Goal: Task Accomplishment & Management: Manage account settings

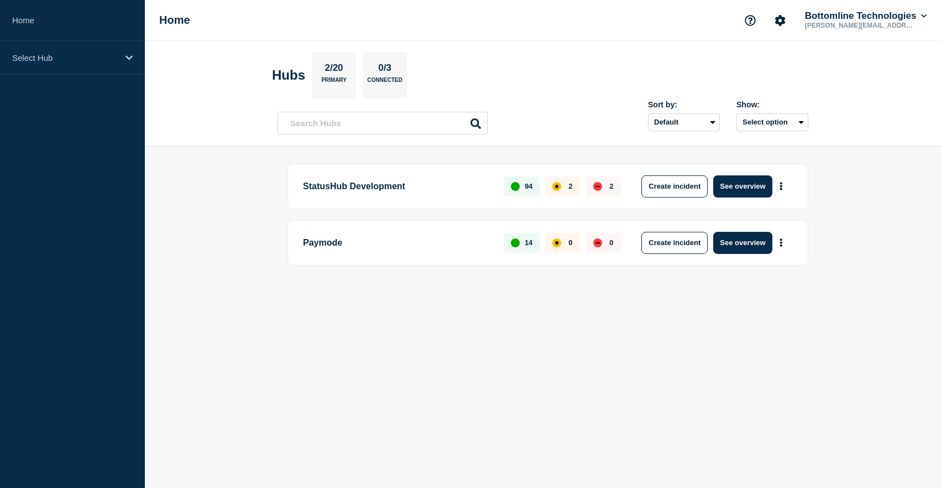
click at [322, 242] on p "Paymode" at bounding box center [397, 243] width 189 height 22
click at [743, 246] on button "See overview" at bounding box center [742, 243] width 59 height 22
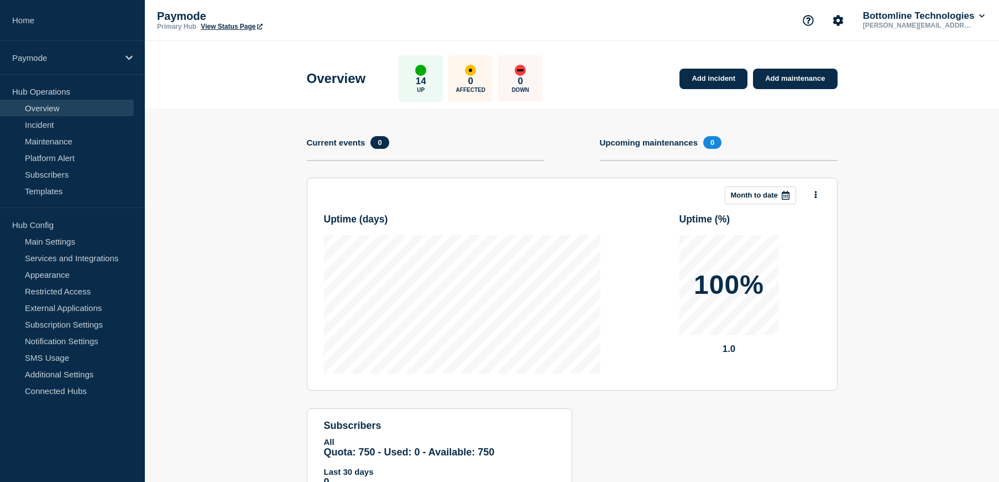
click at [31, 112] on link "Overview" at bounding box center [67, 108] width 134 height 17
click at [127, 60] on icon at bounding box center [129, 58] width 7 height 8
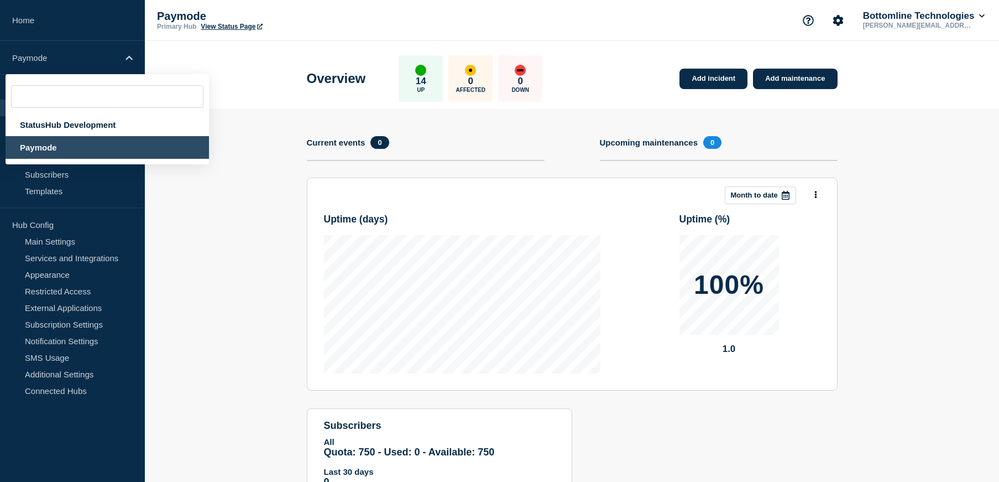
click at [242, 61] on header "Overview 14 Up 0 Affected 0 Down Add incident Add maintenance" at bounding box center [572, 74] width 855 height 67
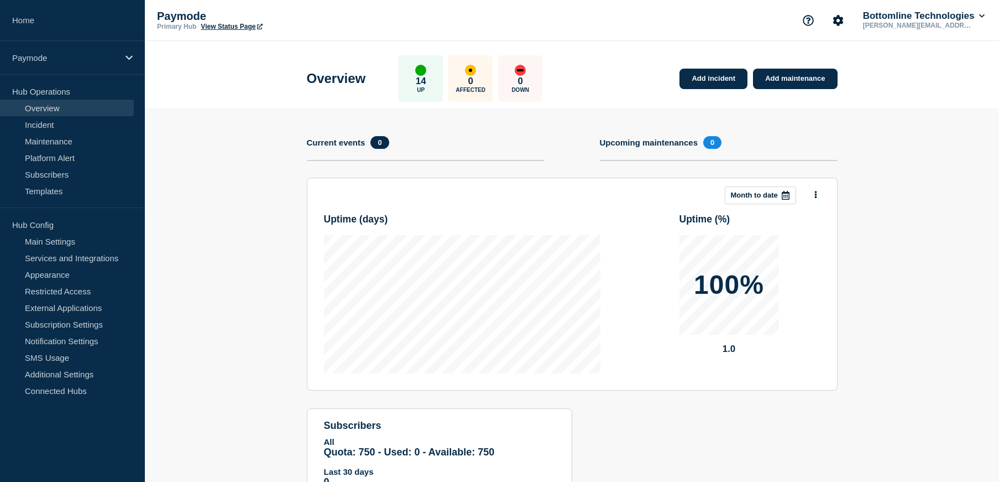
click at [200, 201] on section "Add incident Add maintenance Current events 0 Upcoming maintenances 0 This mont…" at bounding box center [572, 312] width 855 height 408
click at [50, 175] on link "Subscribers" at bounding box center [67, 174] width 134 height 17
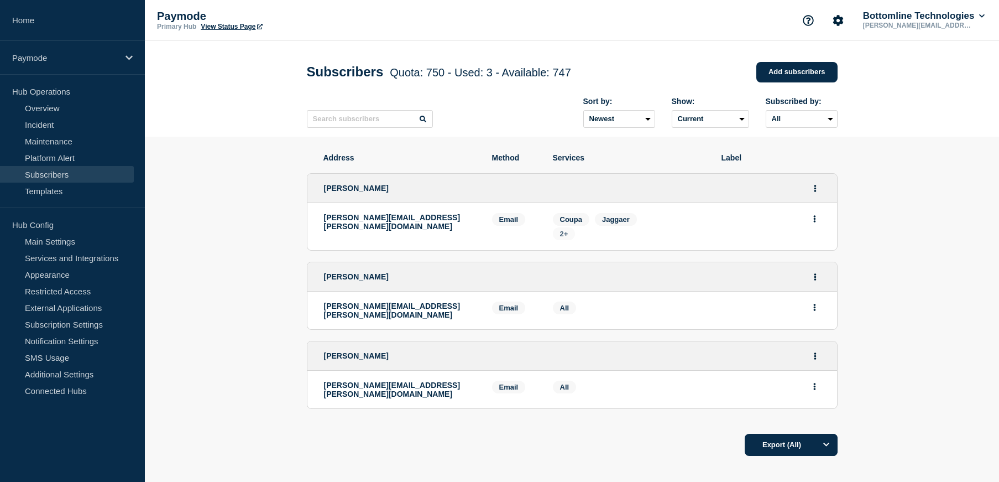
click at [562, 238] on span "2+" at bounding box center [564, 234] width 8 height 8
click at [909, 207] on section "Address Method Services Label [PERSON_NAME] [PERSON_NAME][EMAIL_ADDRESS][PERSON…" at bounding box center [572, 338] width 855 height 403
click at [815, 316] on button "Actions" at bounding box center [815, 307] width 14 height 17
drag, startPoint x: 635, startPoint y: 314, endPoint x: 586, endPoint y: 315, distance: 49.8
click at [636, 314] on div "Services: All" at bounding box center [629, 310] width 152 height 18
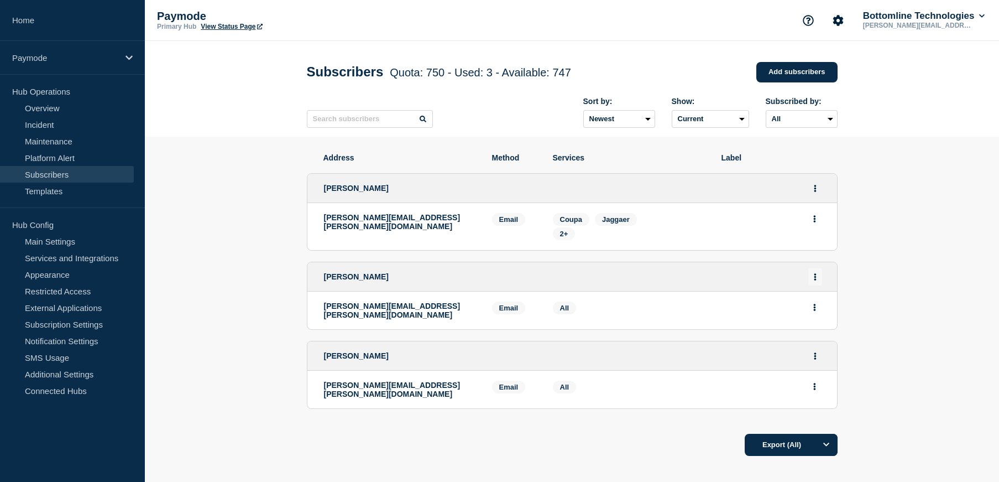
click at [816, 279] on icon "Actions" at bounding box center [815, 276] width 2 height 7
click at [814, 311] on link "Edit" at bounding box center [811, 308] width 12 height 8
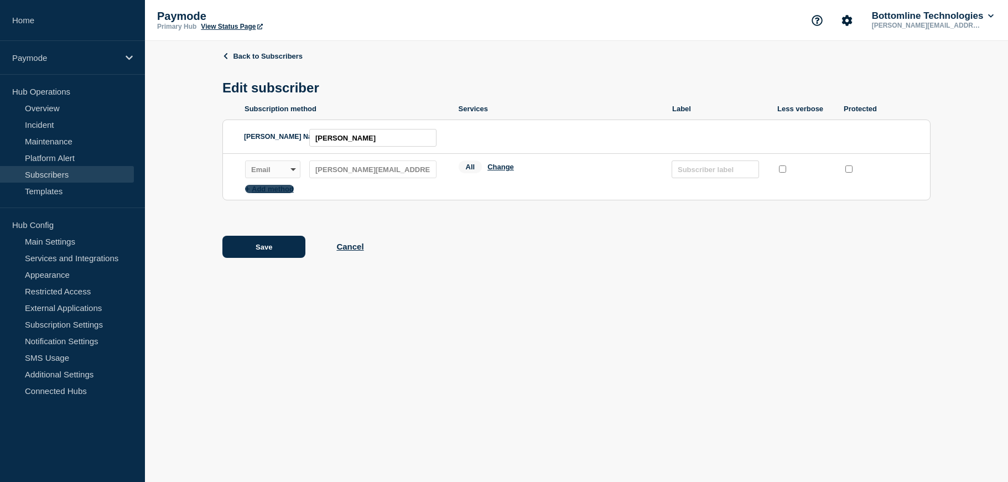
click at [285, 193] on button "Add method" at bounding box center [269, 189] width 49 height 8
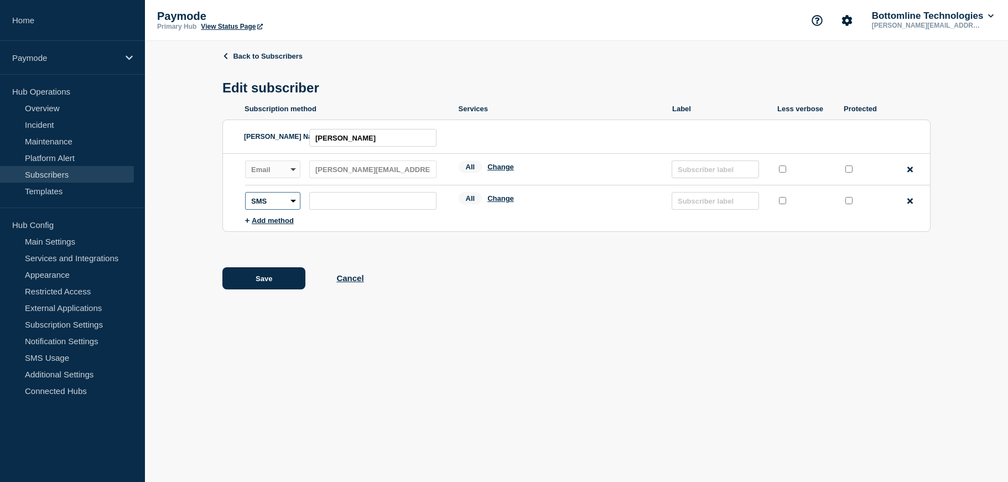
click at [299, 207] on select "SMS Webhook Slack Teams" at bounding box center [272, 201] width 55 height 18
click at [613, 254] on div "Back to Subscribers Edit subscriber Subscription method Services Label Less ver…" at bounding box center [576, 178] width 708 height 275
click at [283, 200] on select "SMS Webhook Slack Teams" at bounding box center [272, 201] width 55 height 18
click at [821, 254] on div "Back to Subscribers Edit subscriber Subscription method Services Label Less ver…" at bounding box center [576, 178] width 708 height 275
click at [908, 204] on icon at bounding box center [910, 201] width 6 height 6
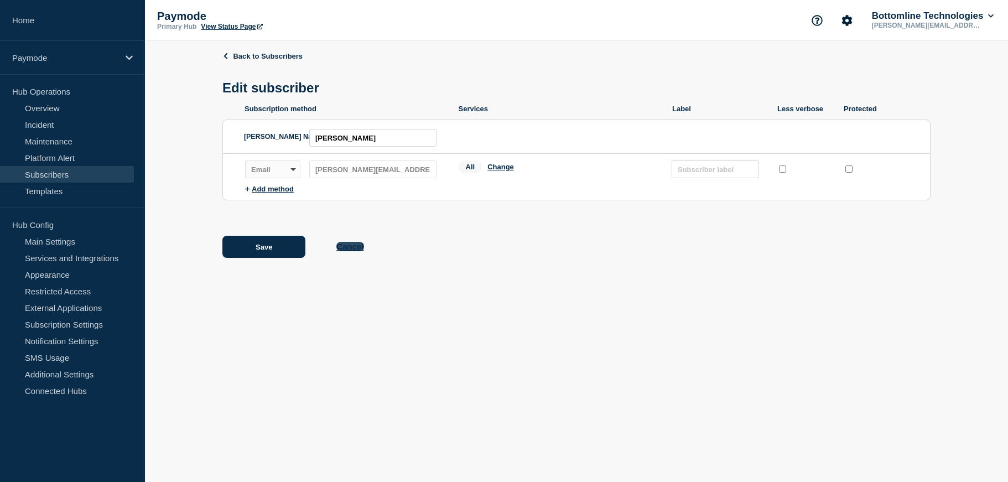
drag, startPoint x: 356, startPoint y: 248, endPoint x: 497, endPoint y: 256, distance: 141.3
click at [356, 248] on button "Cancel" at bounding box center [349, 246] width 27 height 9
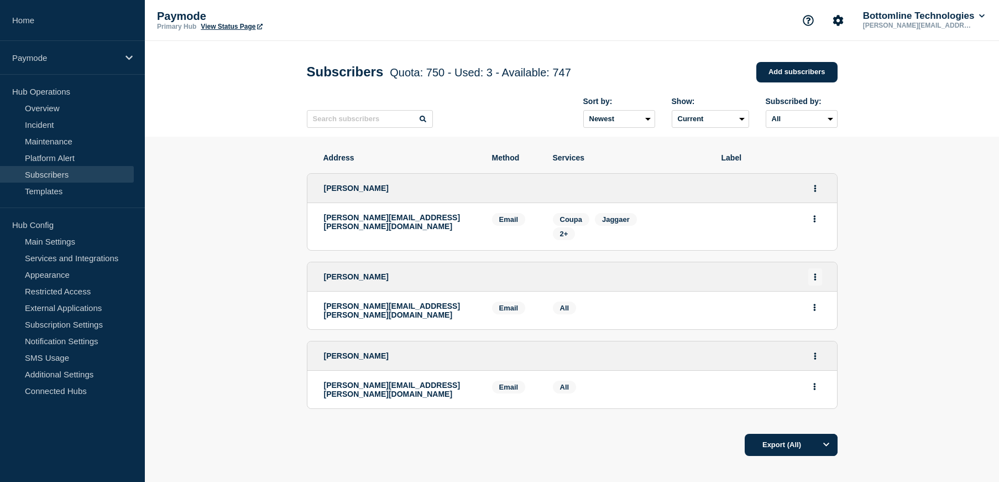
click at [814, 280] on icon "Actions" at bounding box center [815, 276] width 3 height 7
click at [821, 310] on li "Edit" at bounding box center [815, 308] width 21 height 9
click at [811, 312] on link "Edit" at bounding box center [811, 308] width 12 height 8
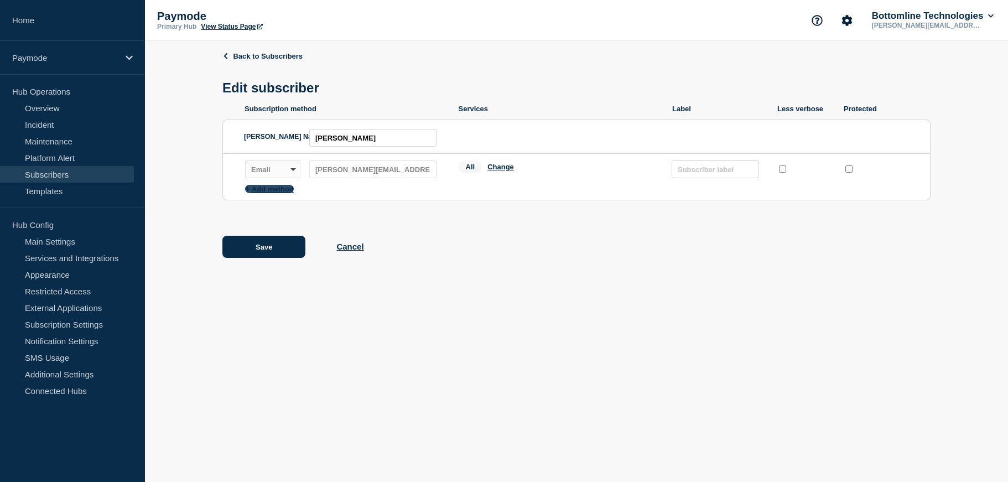
click at [268, 193] on button "Add method" at bounding box center [269, 189] width 49 height 8
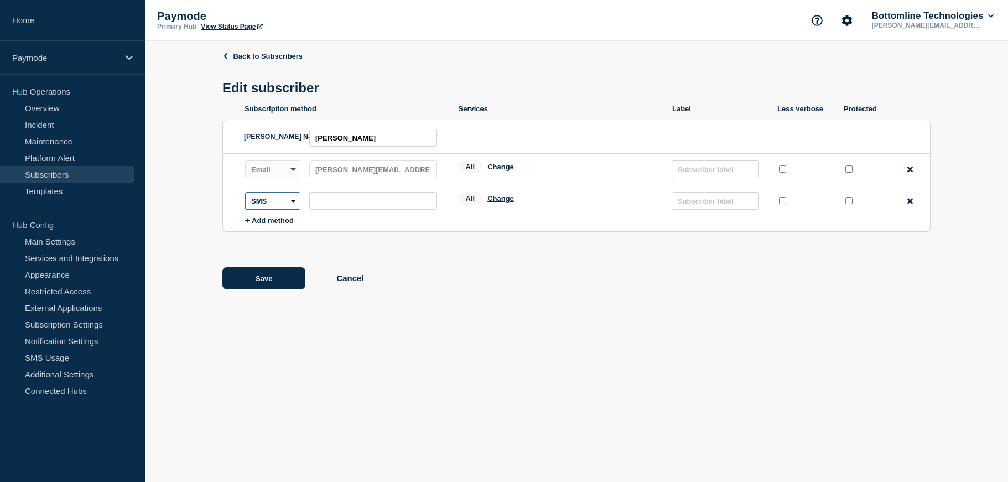
click at [273, 208] on select "SMS Webhook Slack Teams" at bounding box center [272, 201] width 55 height 18
select select "teams"
click at [245, 195] on select "SMS Webhook Slack Teams" at bounding box center [272, 201] width 55 height 18
click at [345, 209] on input "subscription-address" at bounding box center [372, 201] width 127 height 18
click at [320, 204] on input "subscription-address" at bounding box center [372, 201] width 127 height 18
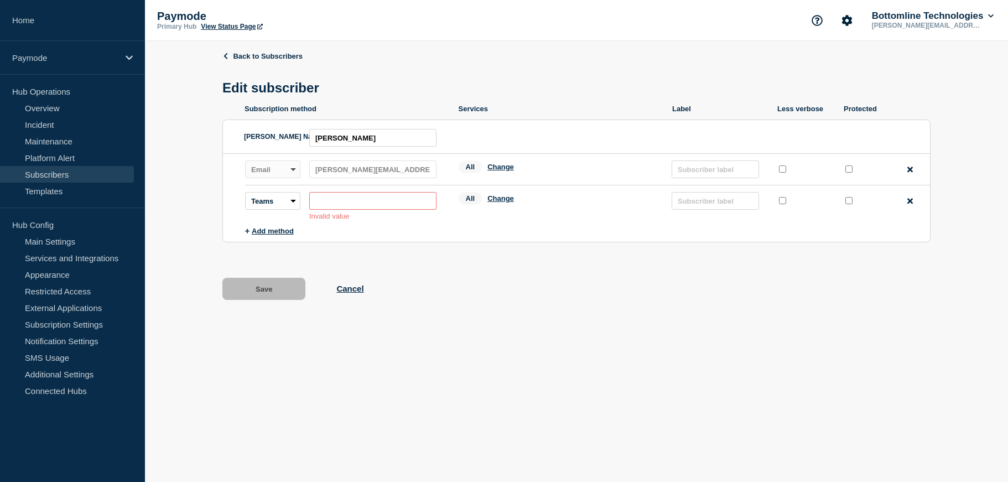
paste input "[URL][DOMAIN_NAME]"
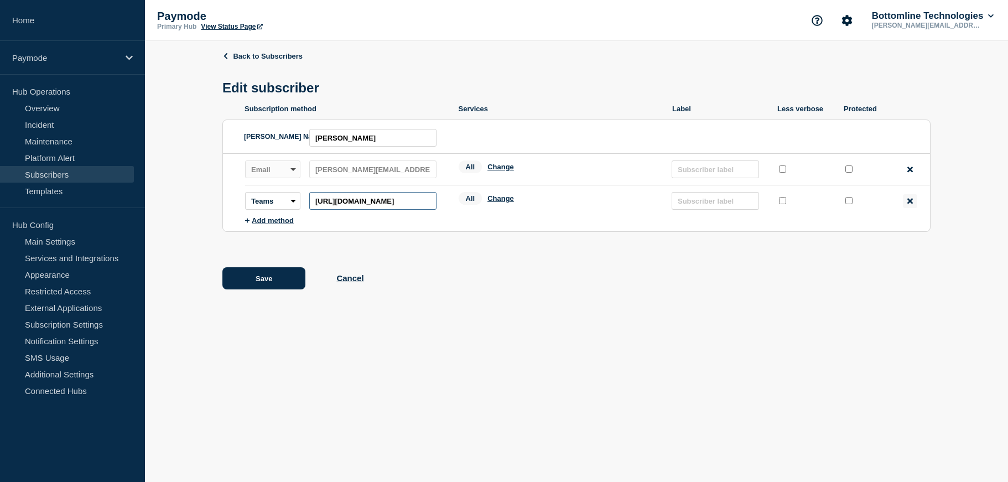
type input "[URL][DOMAIN_NAME]"
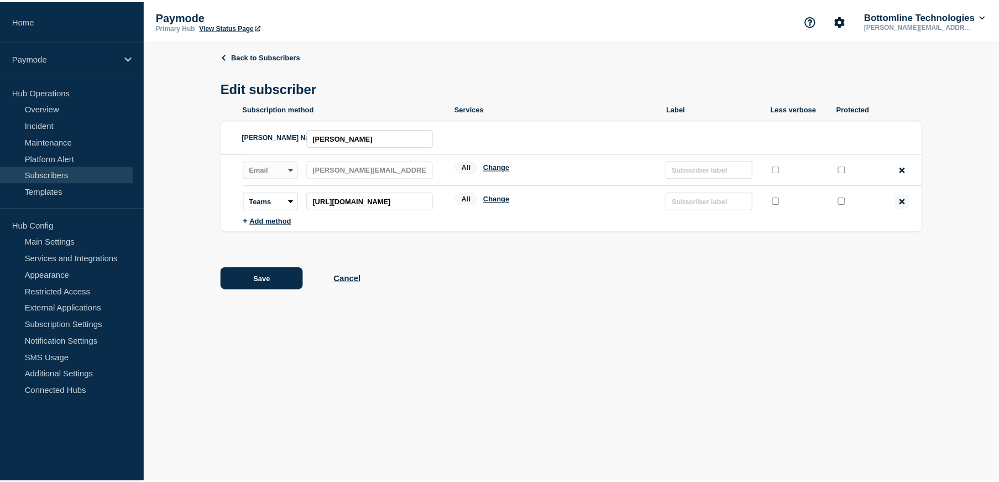
scroll to position [0, 0]
click at [910, 205] on icon at bounding box center [910, 201] width 6 height 8
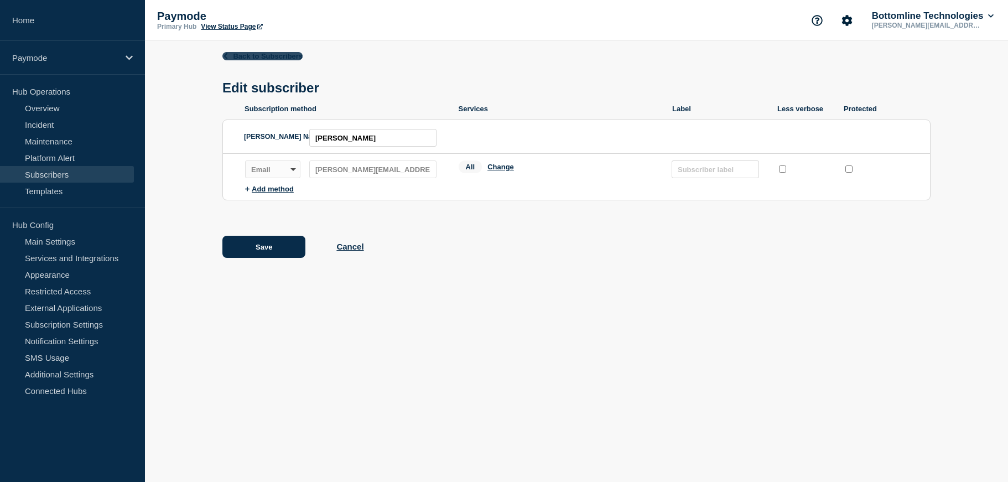
click at [250, 56] on link "Back to Subscribers" at bounding box center [262, 56] width 80 height 8
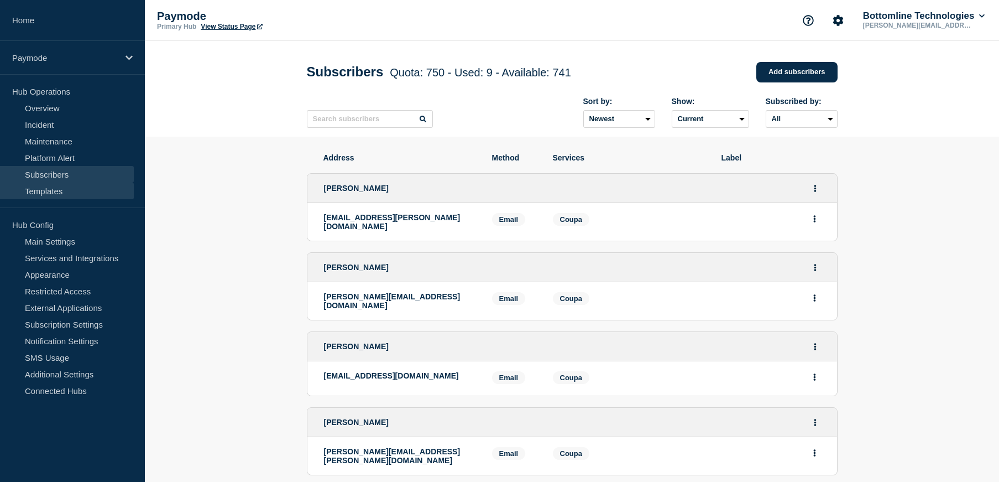
click at [58, 191] on link "Templates" at bounding box center [67, 191] width 134 height 17
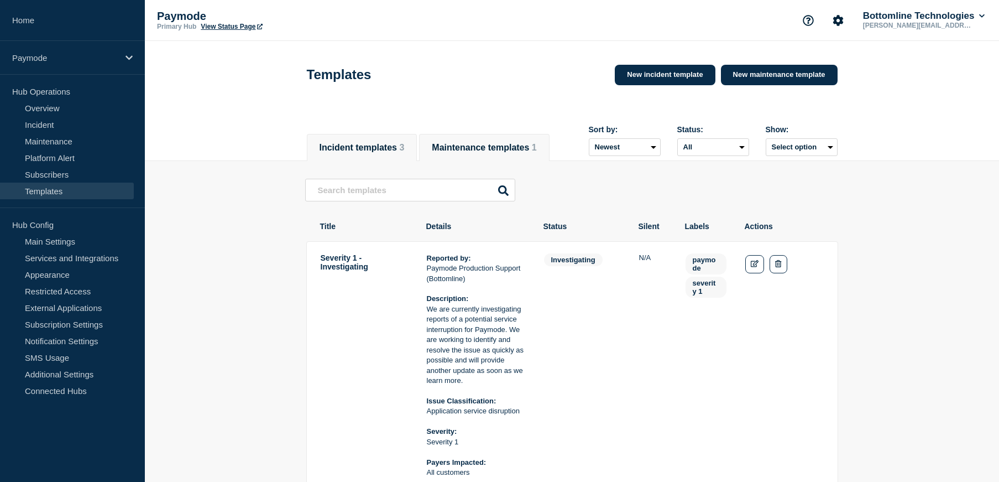
click at [480, 151] on button "Maintenance templates 1" at bounding box center [484, 148] width 105 height 10
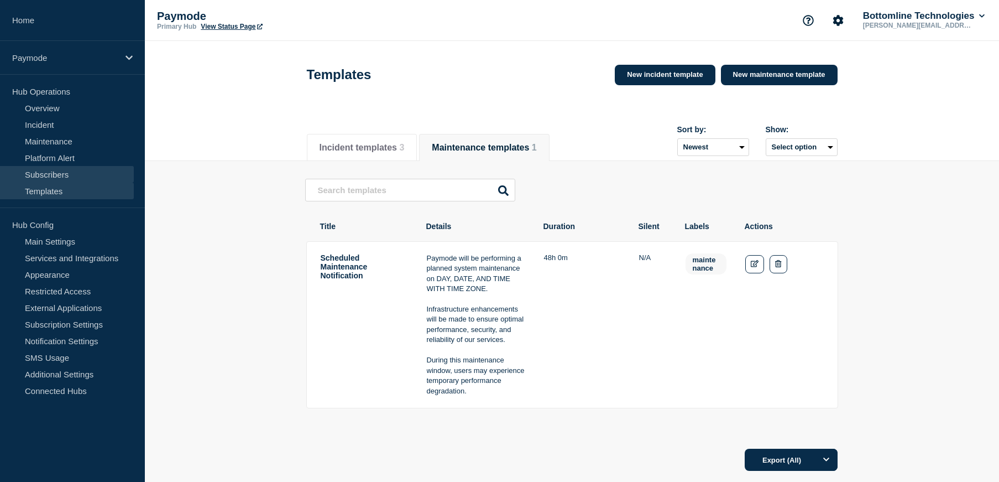
click at [60, 174] on link "Subscribers" at bounding box center [67, 174] width 134 height 17
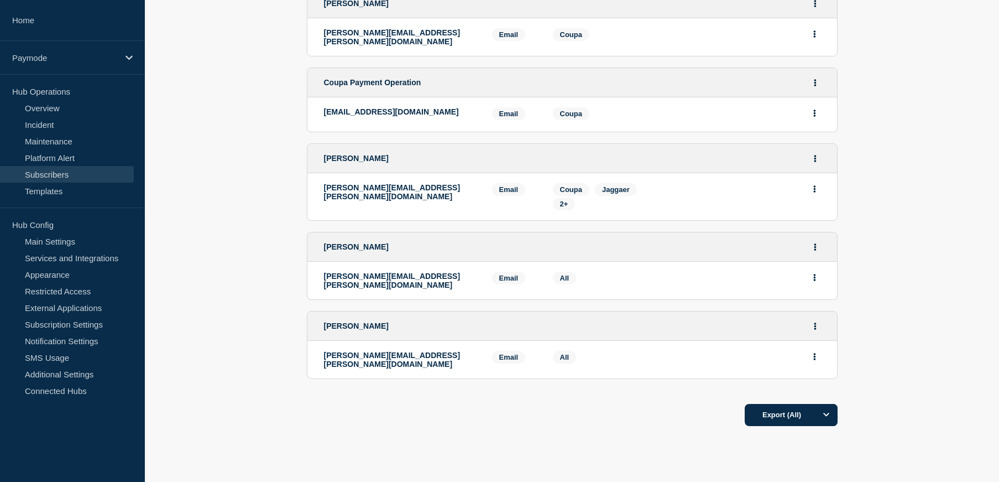
scroll to position [522, 0]
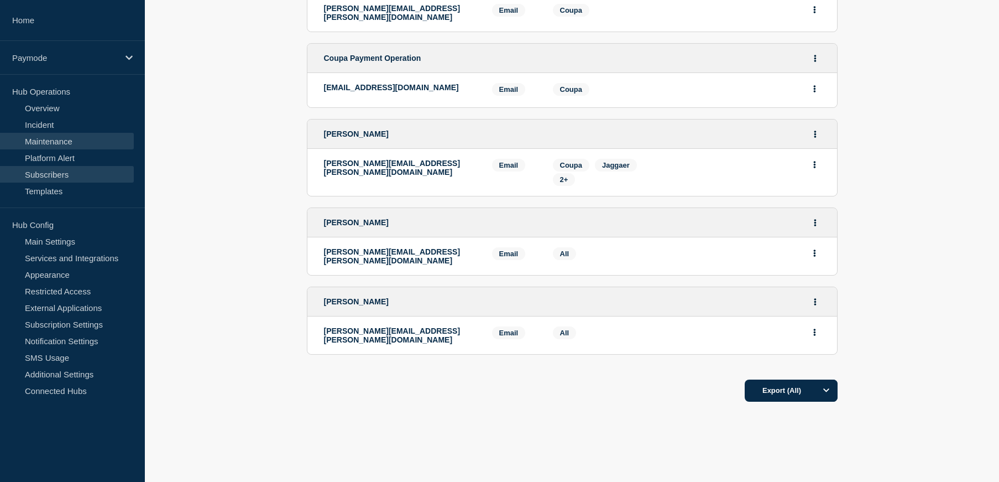
click at [45, 143] on link "Maintenance" at bounding box center [67, 141] width 134 height 17
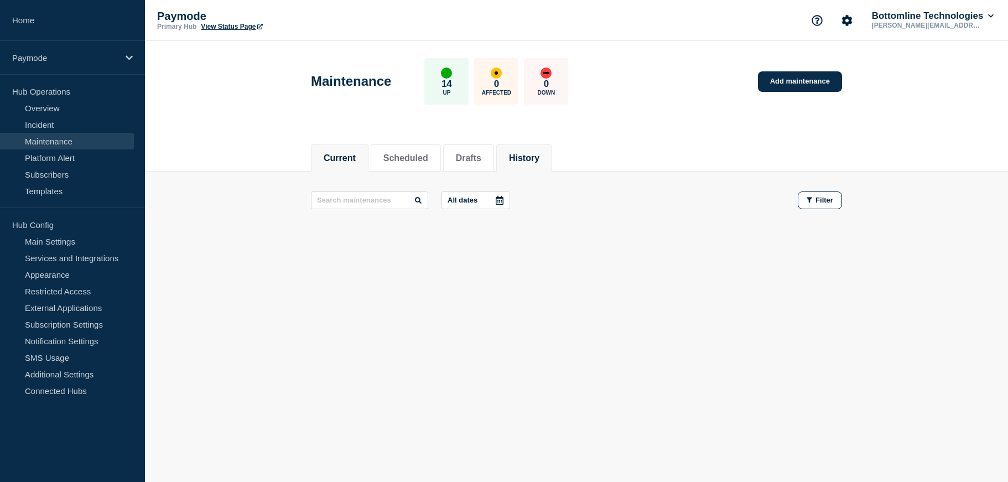
click at [538, 153] on button "History" at bounding box center [524, 158] width 30 height 10
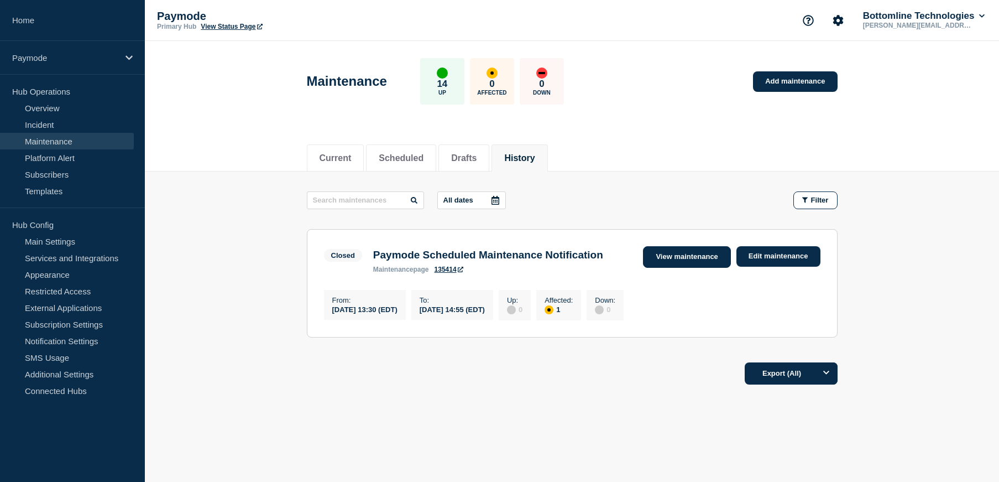
click at [658, 254] on link "View maintenance" at bounding box center [686, 257] width 87 height 22
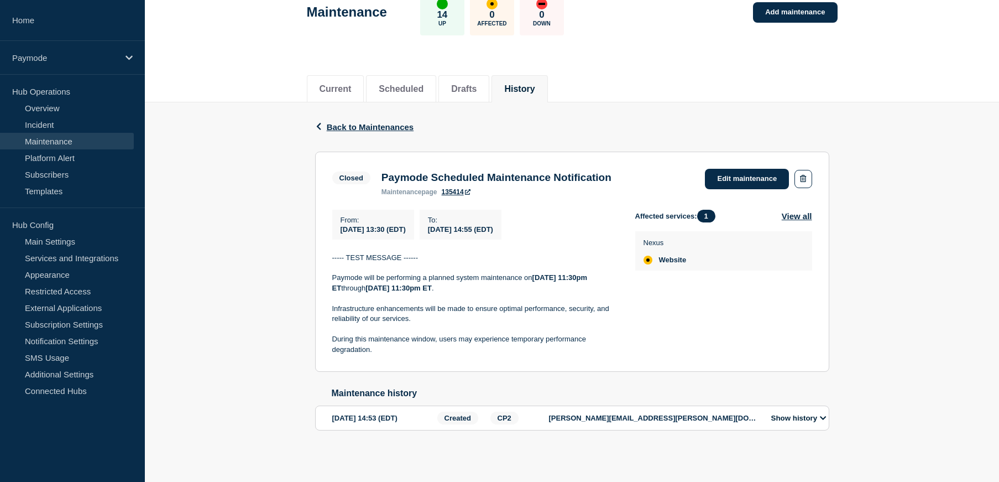
scroll to position [76, 0]
click at [40, 156] on link "Platform Alert" at bounding box center [67, 157] width 134 height 17
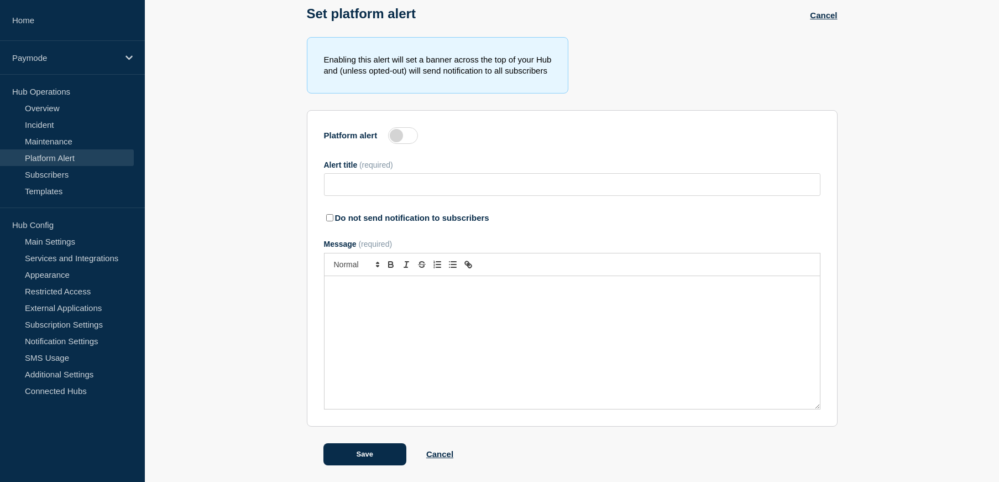
scroll to position [61, 0]
click at [71, 144] on link "Maintenance" at bounding box center [67, 141] width 134 height 17
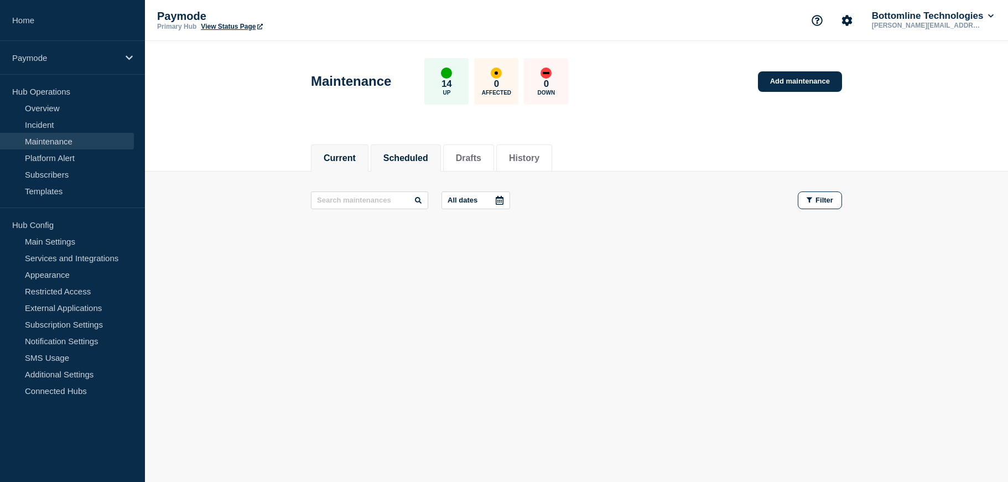
click at [394, 157] on button "Scheduled" at bounding box center [405, 158] width 45 height 10
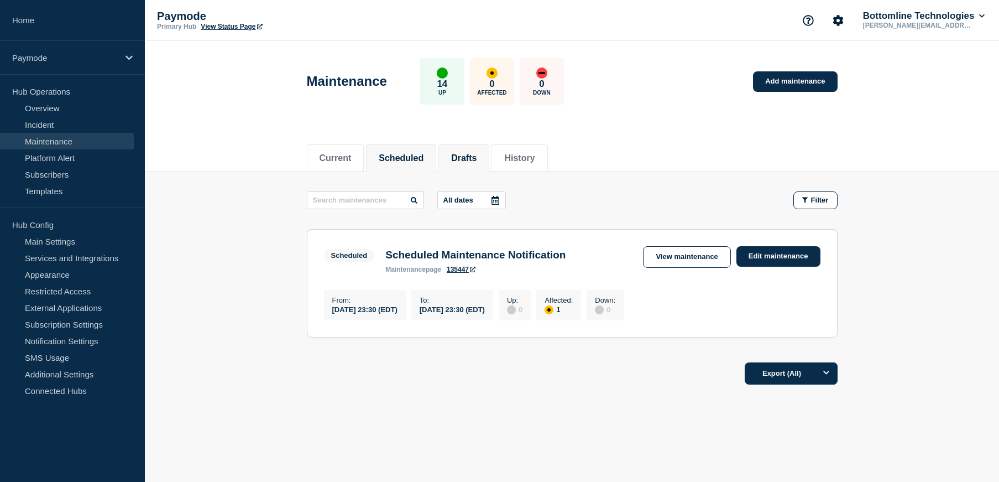
click at [477, 159] on button "Drafts" at bounding box center [463, 158] width 25 height 10
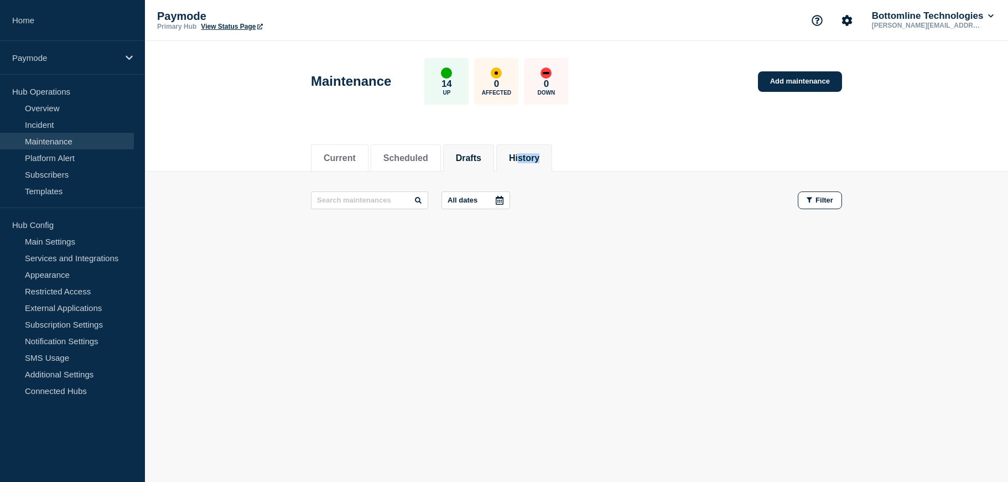
click at [535, 163] on li "History" at bounding box center [524, 157] width 56 height 27
click at [428, 157] on button "Scheduled" at bounding box center [405, 158] width 45 height 10
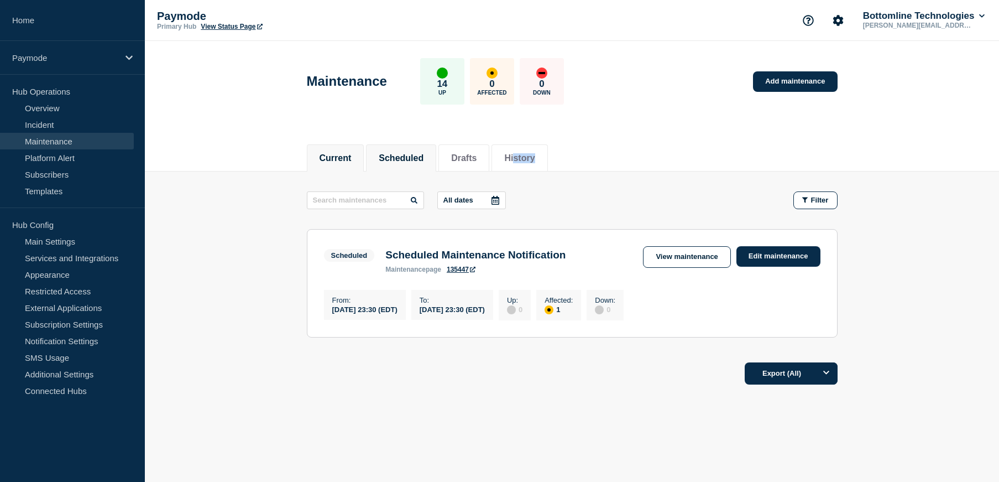
click at [347, 157] on button "Current" at bounding box center [336, 158] width 32 height 10
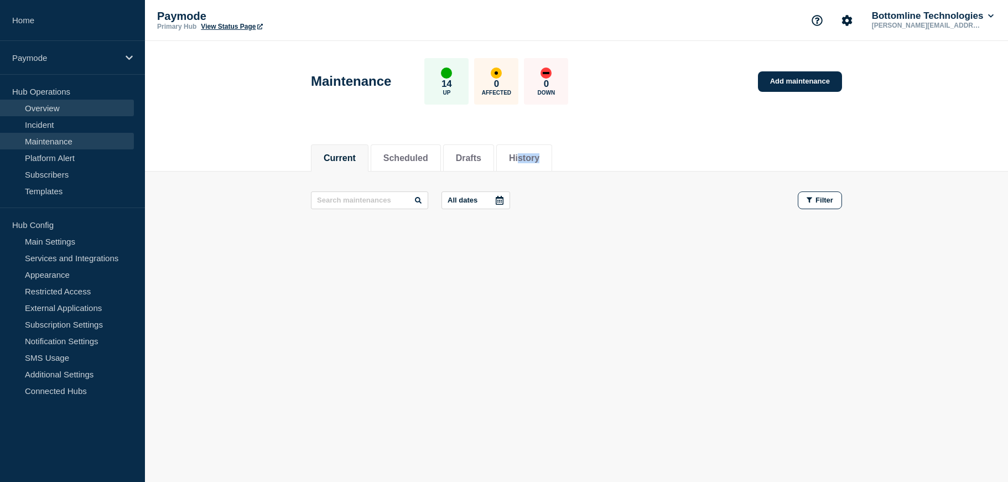
click at [75, 106] on link "Overview" at bounding box center [67, 108] width 134 height 17
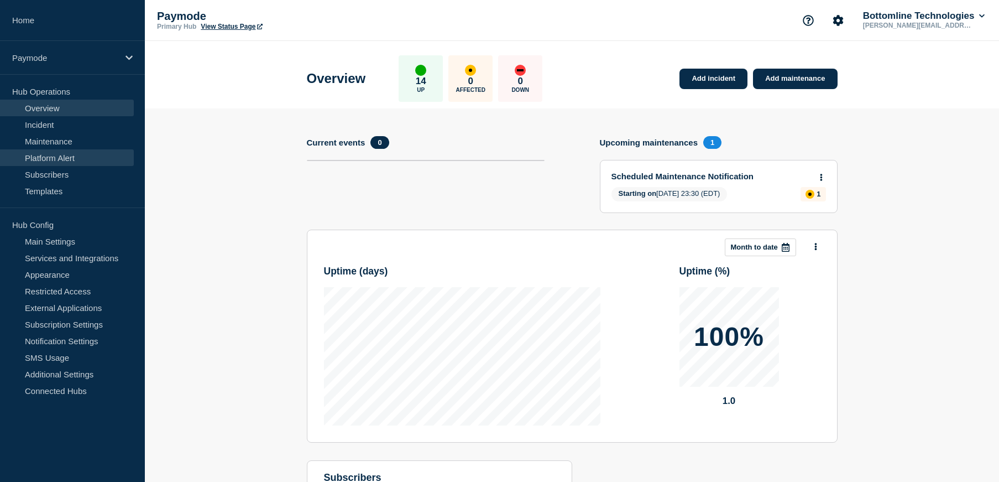
click at [34, 162] on link "Platform Alert" at bounding box center [67, 157] width 134 height 17
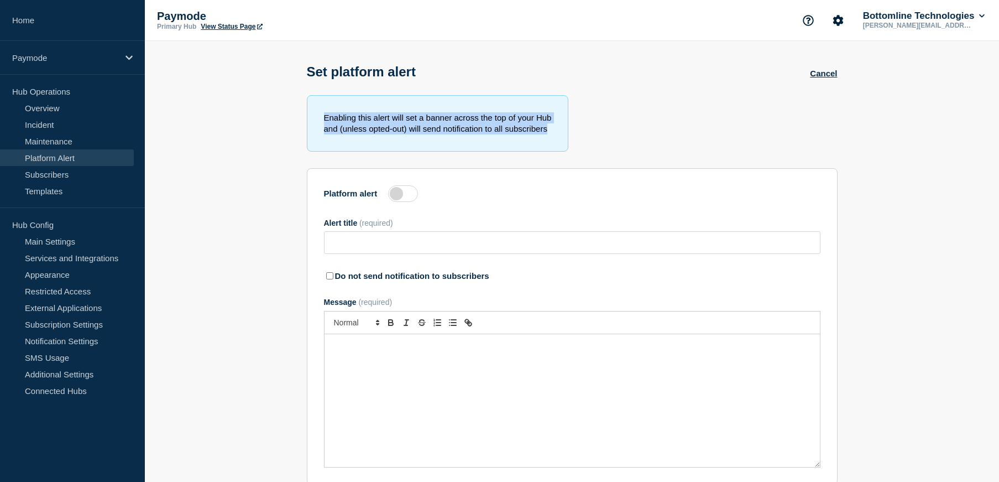
click at [212, 169] on section "Enabling this alert will set a banner across the top of your Hub and (unless op…" at bounding box center [572, 309] width 855 height 428
